Goal: Task Accomplishment & Management: Use online tool/utility

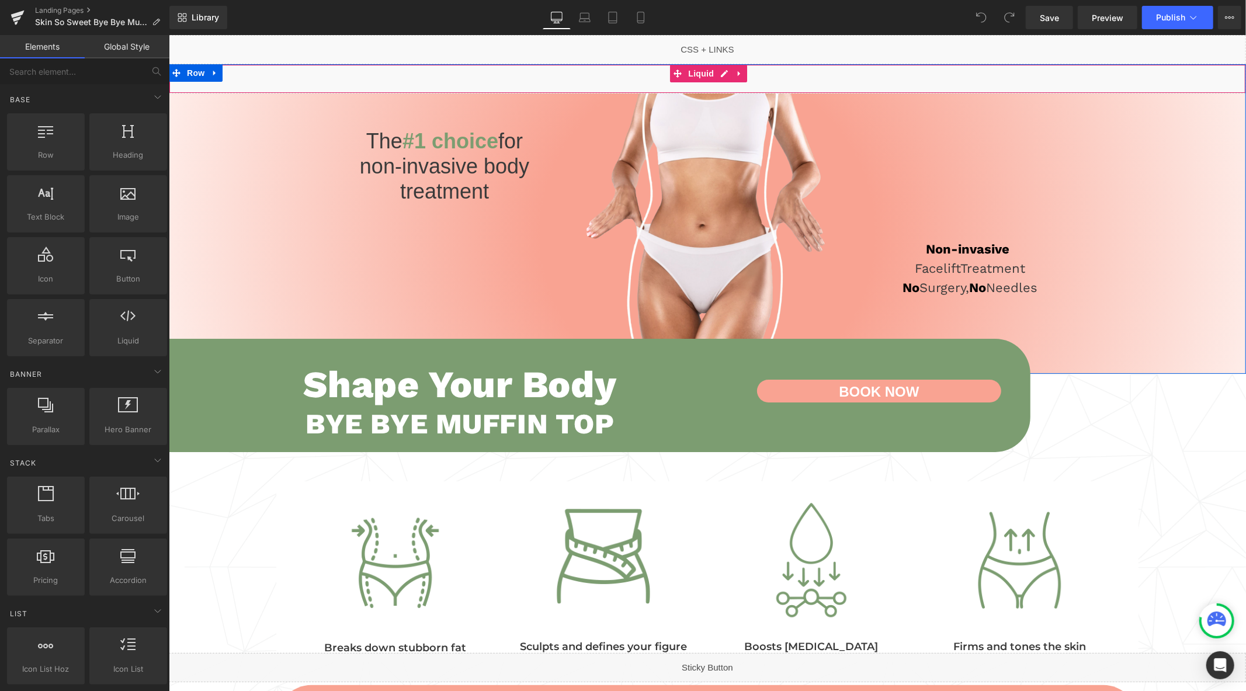
click at [721, 71] on div "Liquid" at bounding box center [706, 78] width 1077 height 29
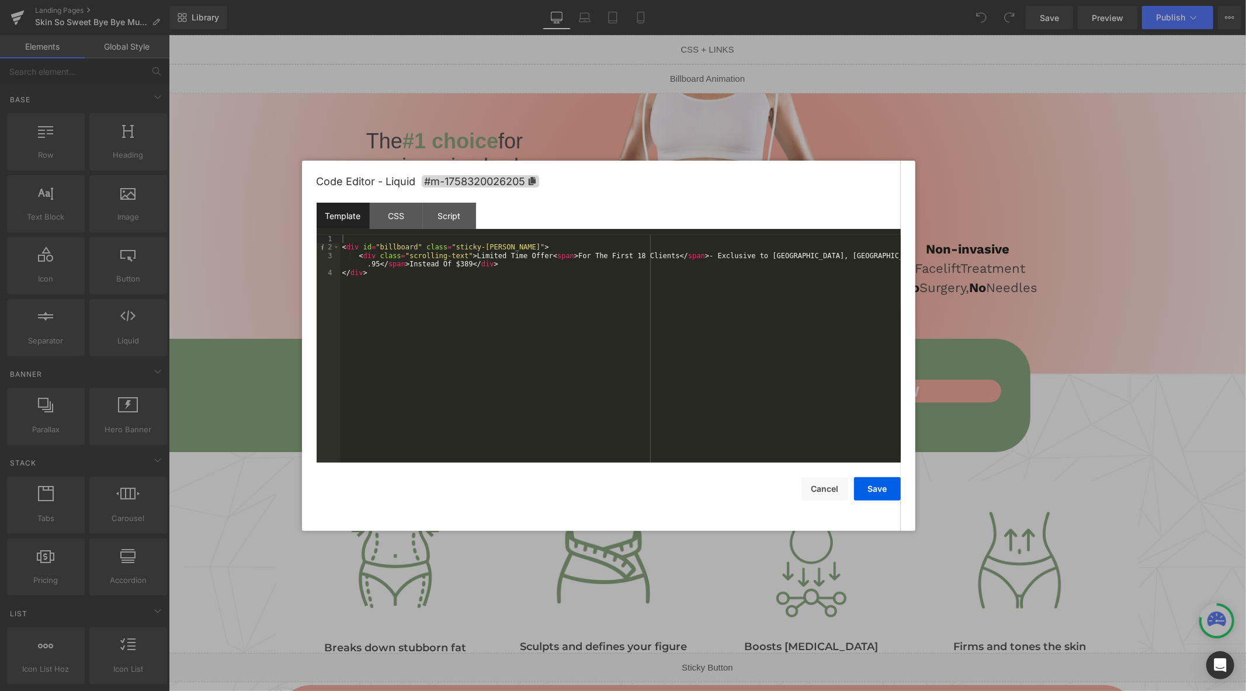
click at [376, 266] on div "< div id = "billboard" class = "sticky-[PERSON_NAME]" > < div class = "scrollin…" at bounding box center [620, 357] width 561 height 245
click at [871, 484] on button "Save" at bounding box center [877, 488] width 47 height 23
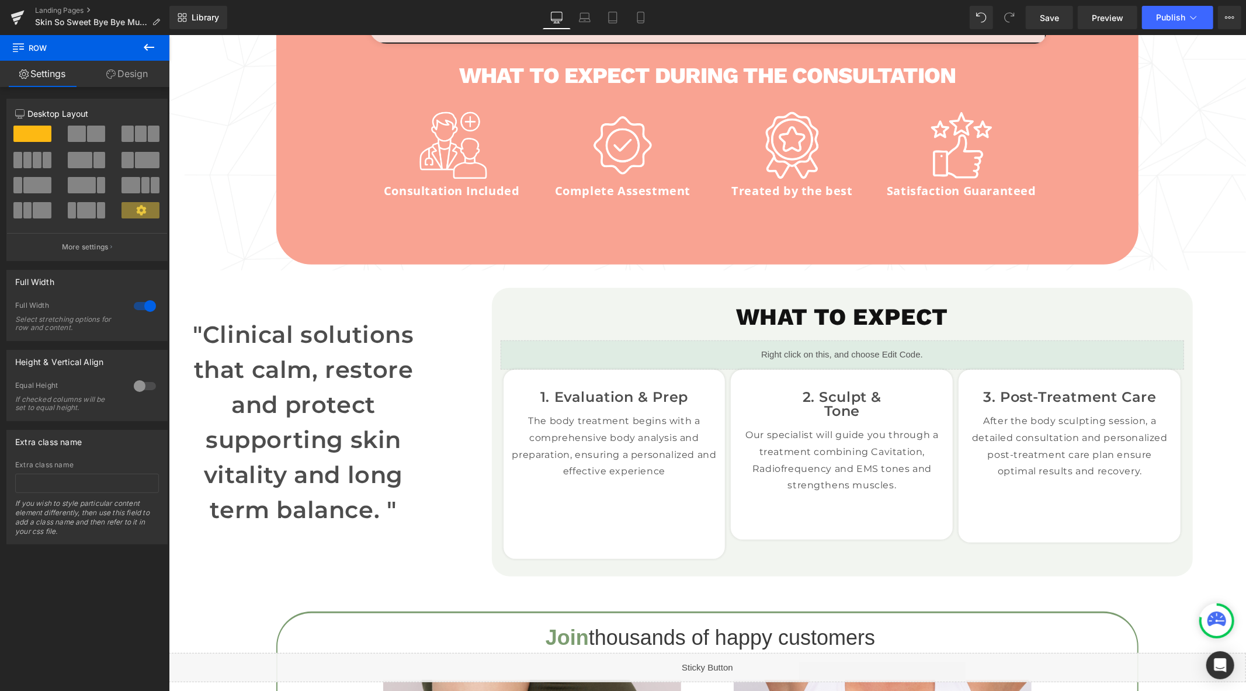
scroll to position [454, 0]
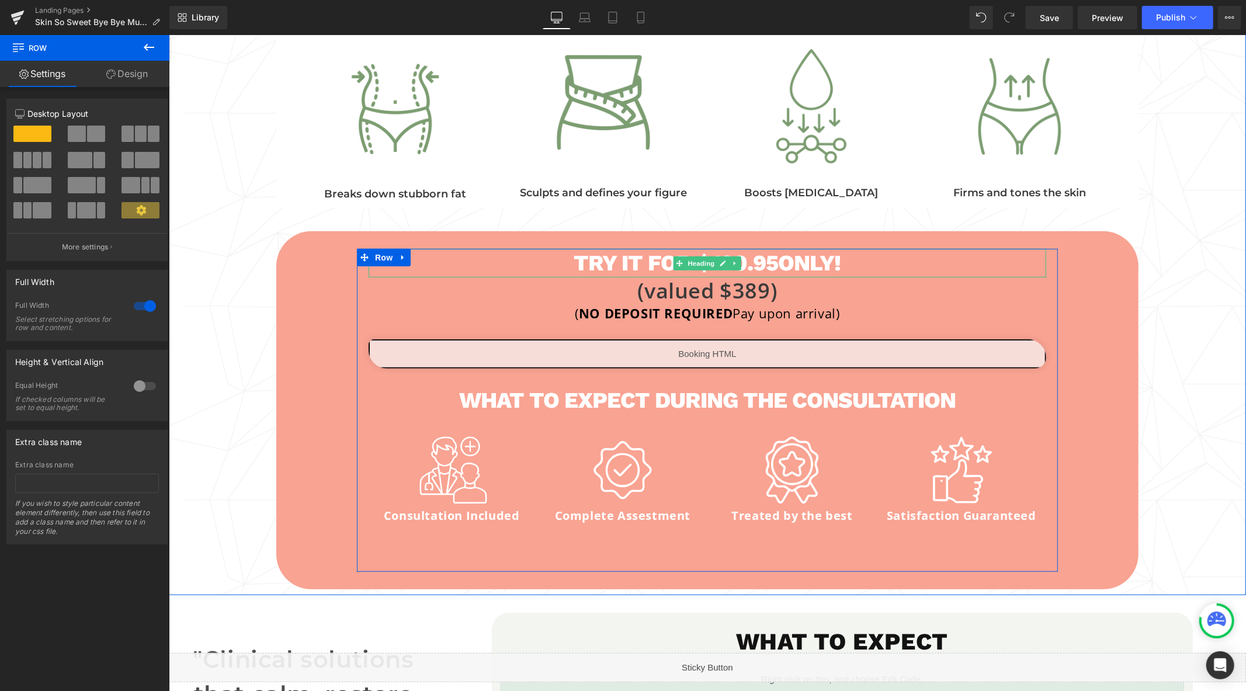
click at [766, 266] on h1 "Try it for $120.95 ONLY!" at bounding box center [706, 262] width 677 height 29
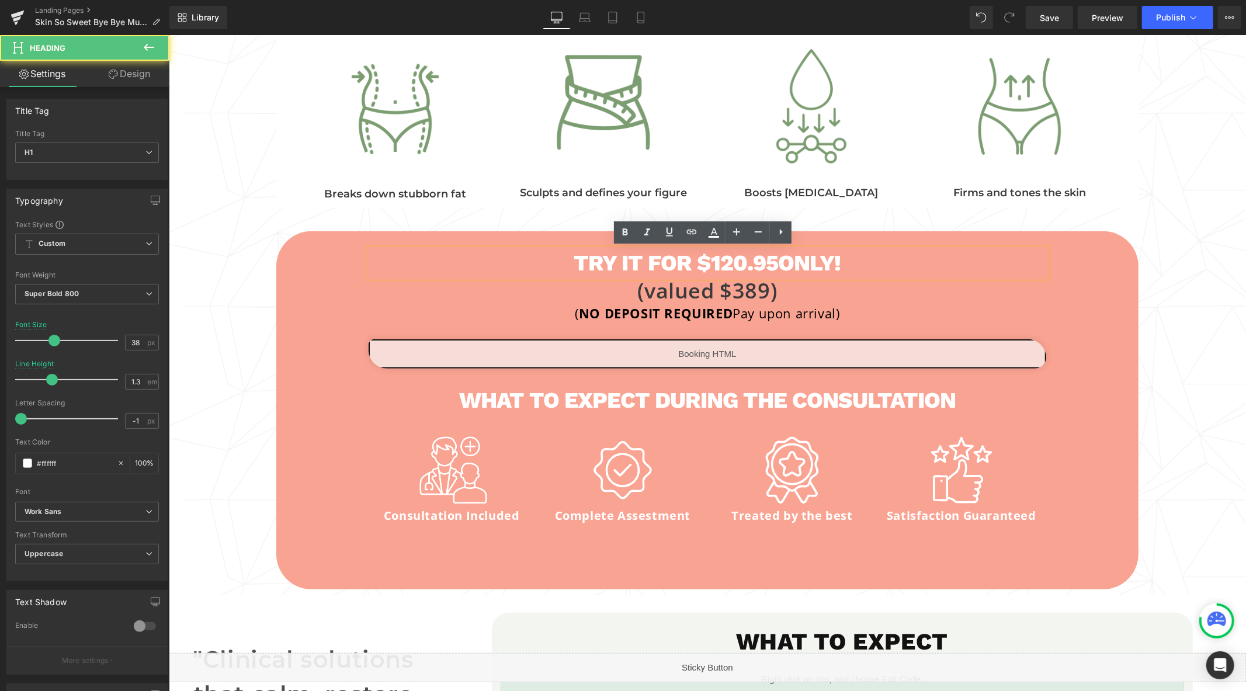
click at [766, 263] on h1 "Try it for $120.95 ONLY!" at bounding box center [706, 262] width 677 height 29
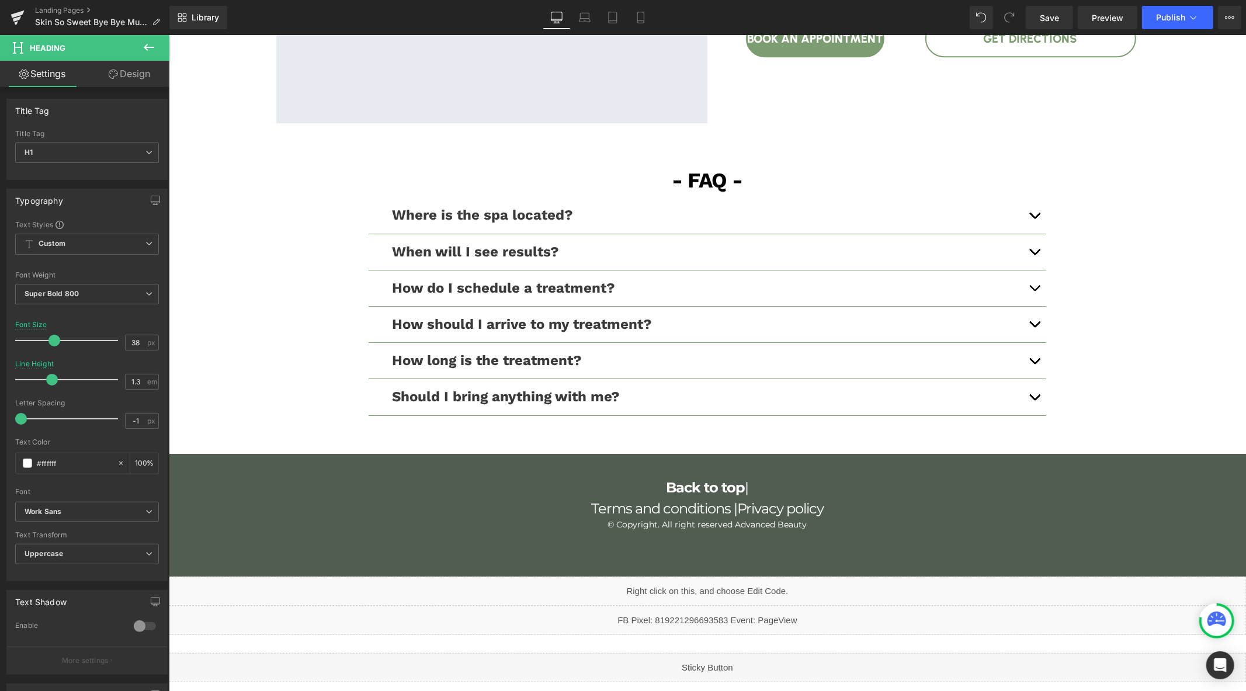
scroll to position [3314, 0]
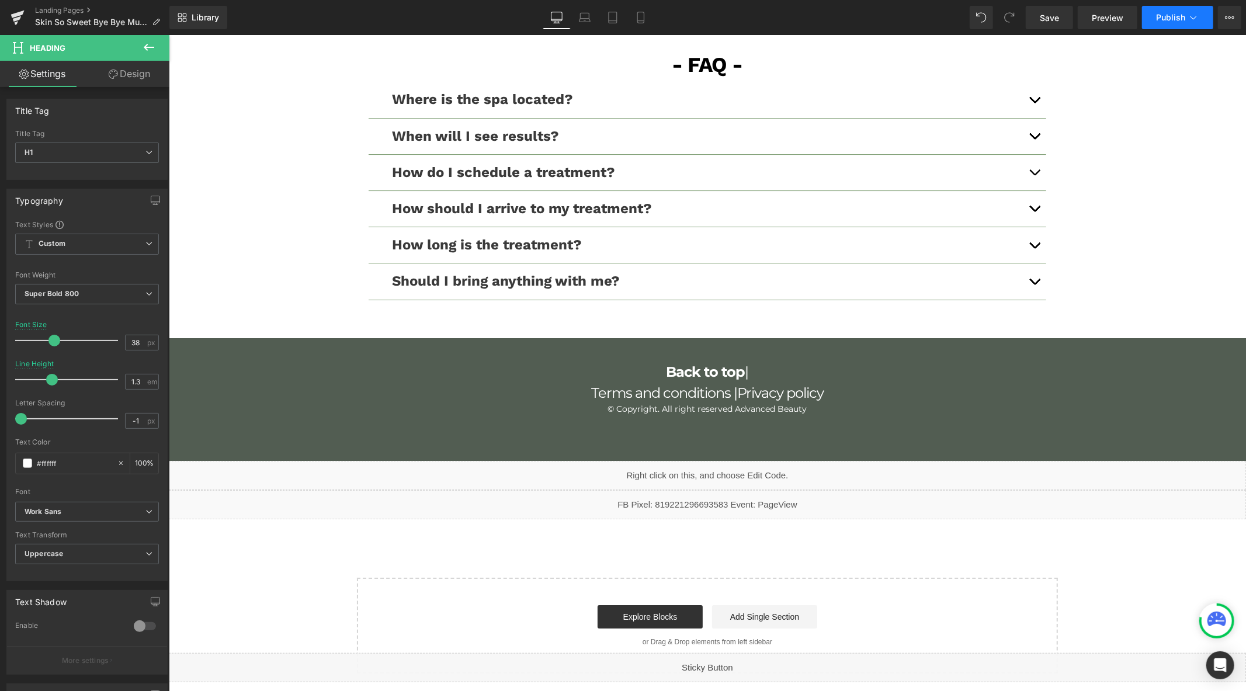
click at [1153, 25] on button "Publish" at bounding box center [1177, 17] width 71 height 23
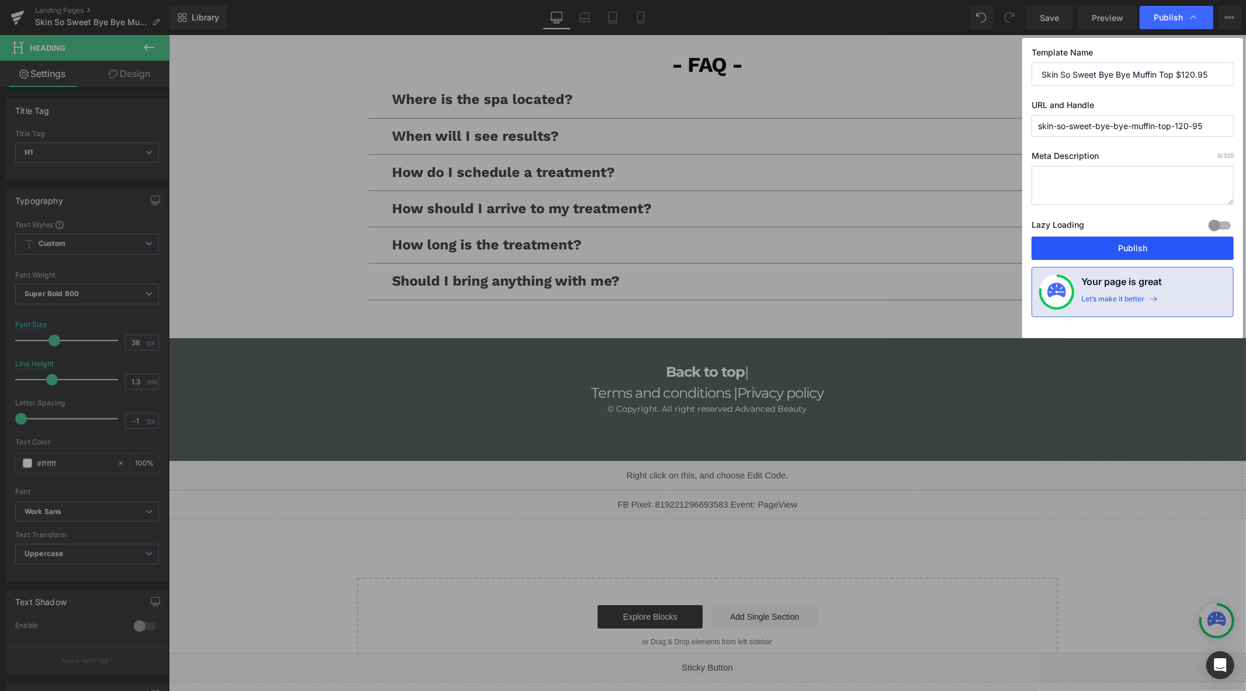
click at [1141, 247] on button "Publish" at bounding box center [1132, 248] width 202 height 23
